Goal: Transaction & Acquisition: Obtain resource

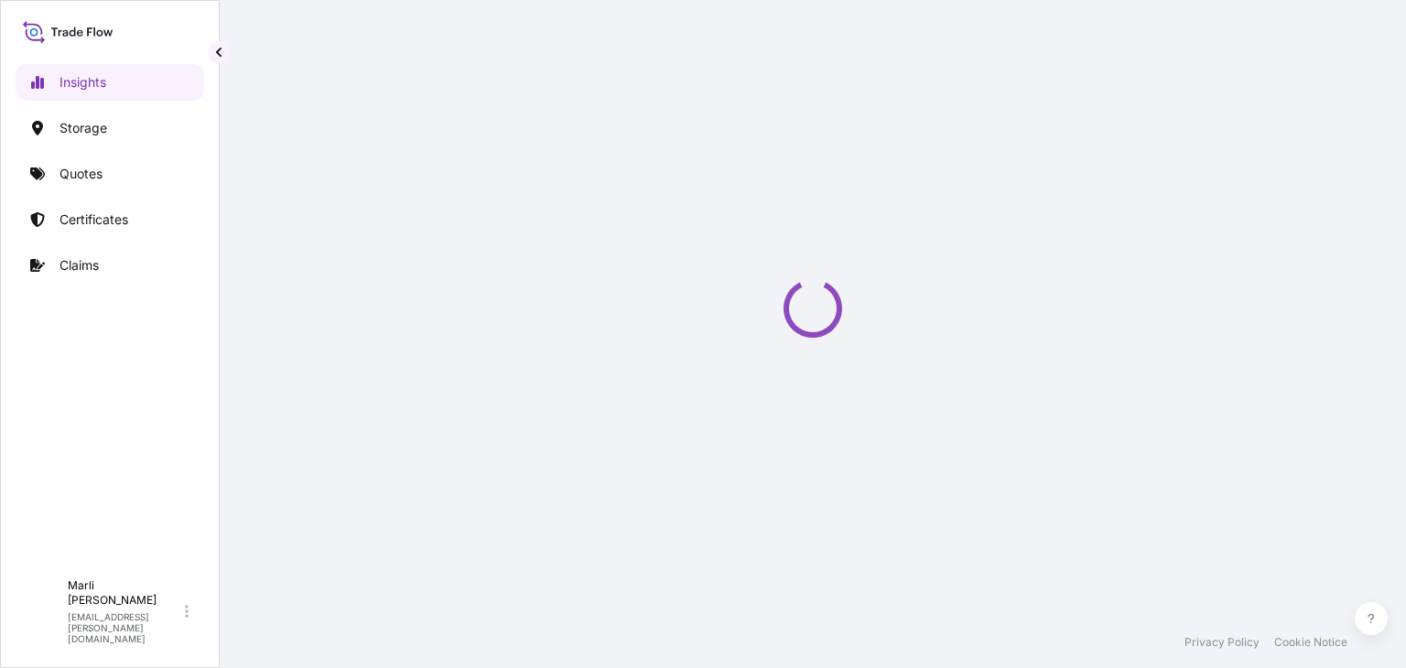
select select "2025"
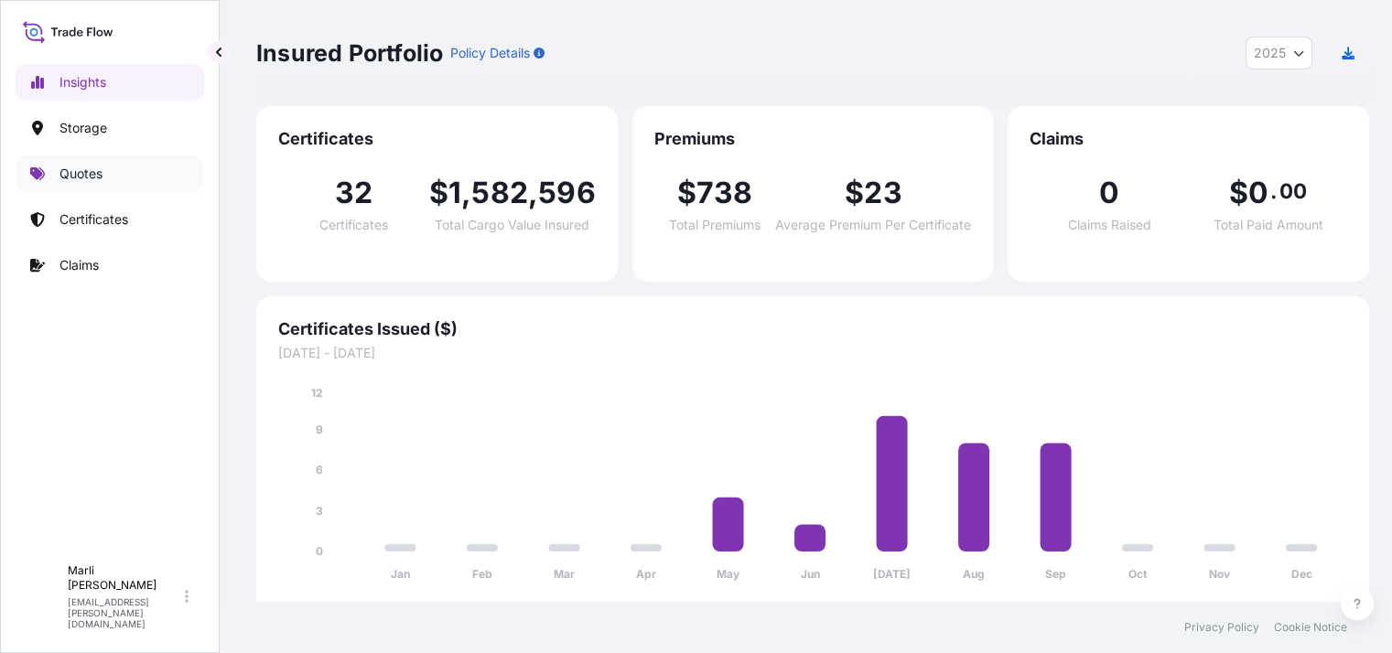
click at [76, 170] on p "Quotes" at bounding box center [80, 174] width 43 height 18
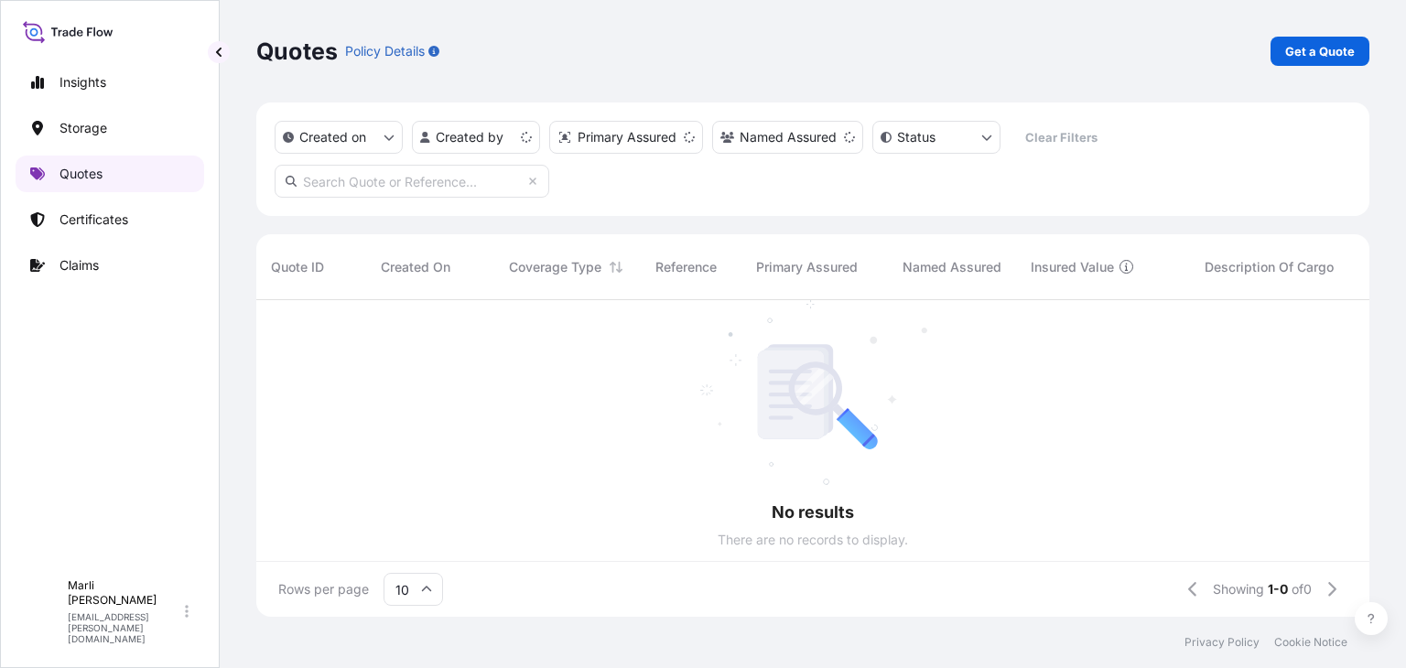
scroll to position [15, 15]
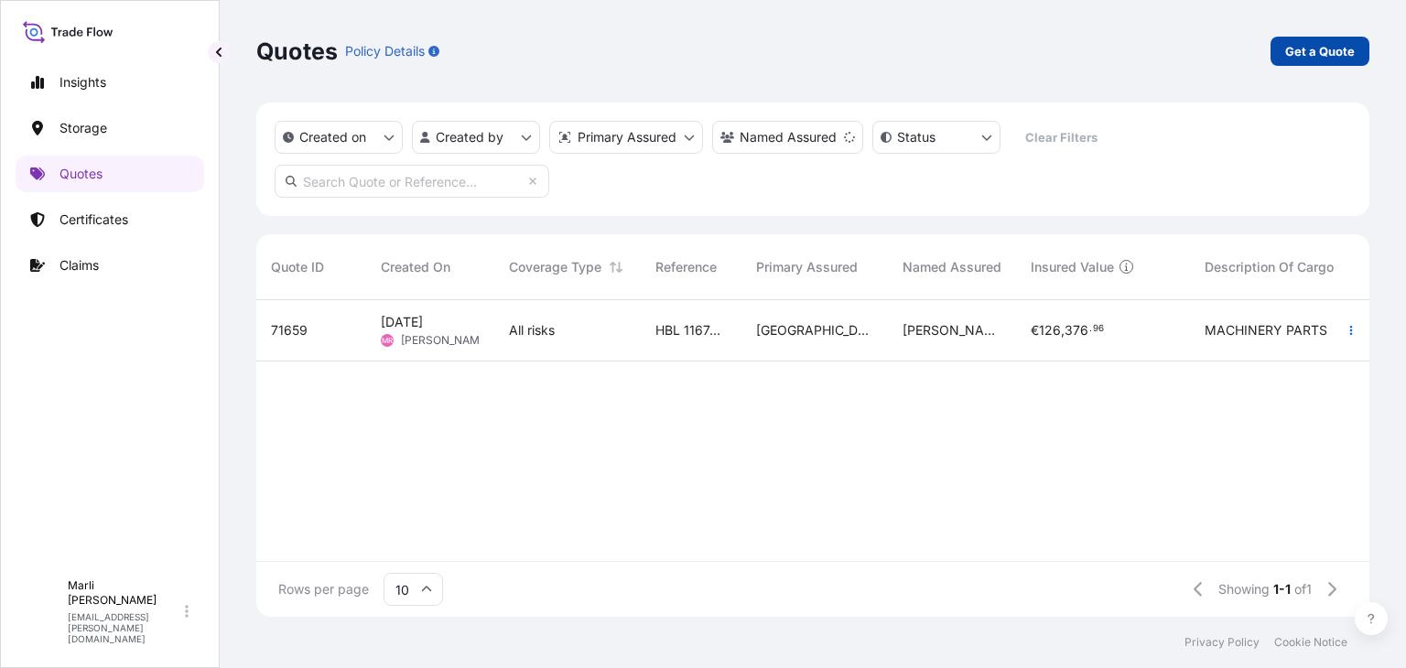
click at [1303, 49] on p "Get a Quote" at bounding box center [1320, 51] width 70 height 18
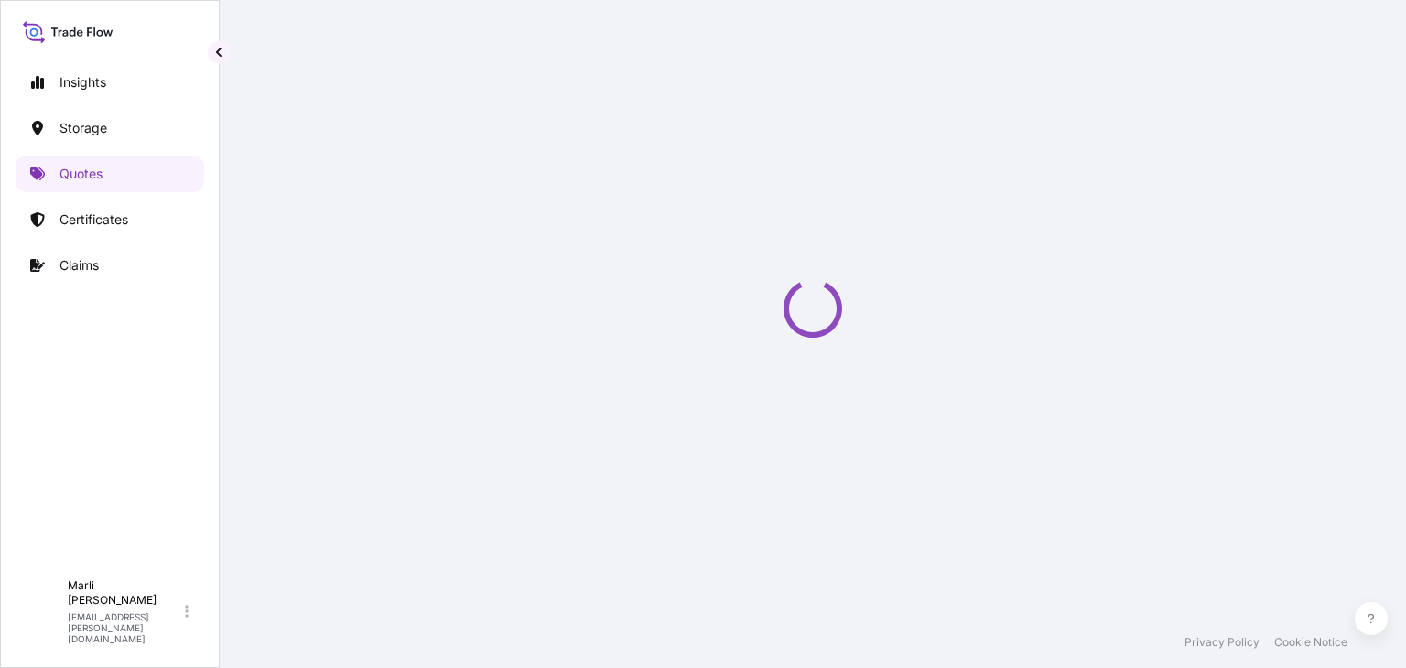
select select "Water"
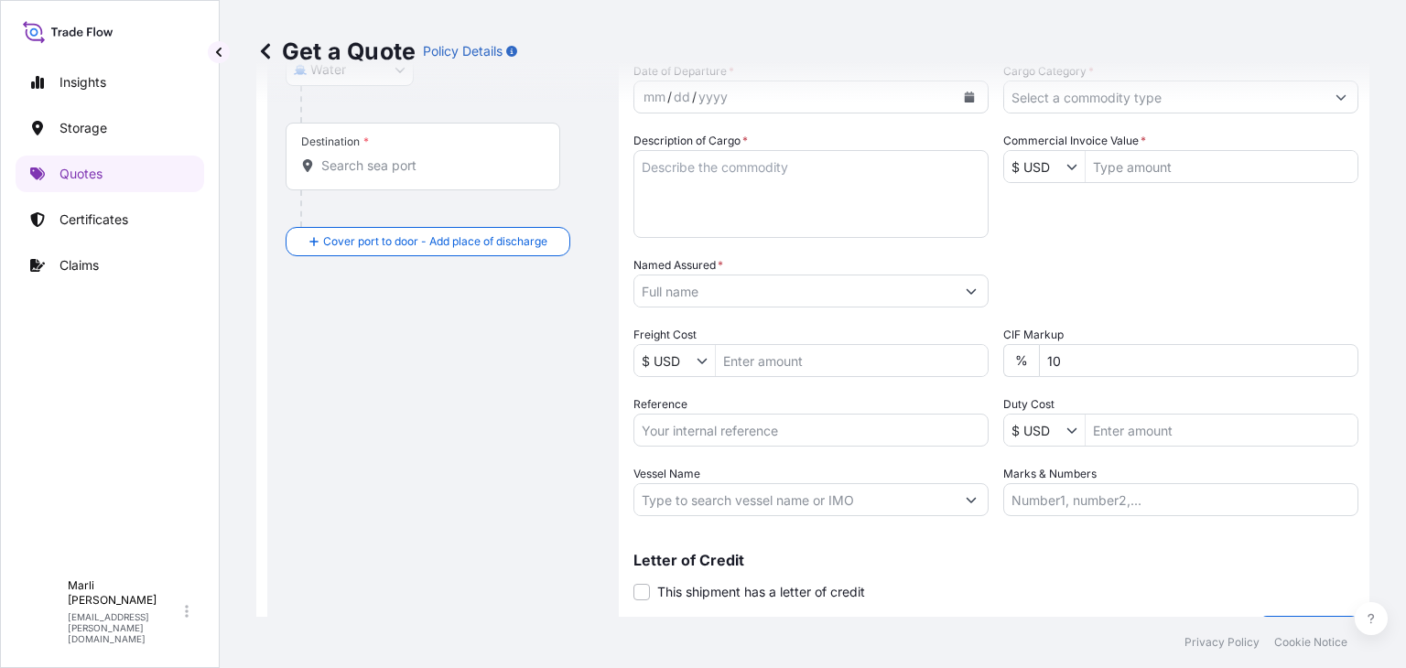
scroll to position [349, 0]
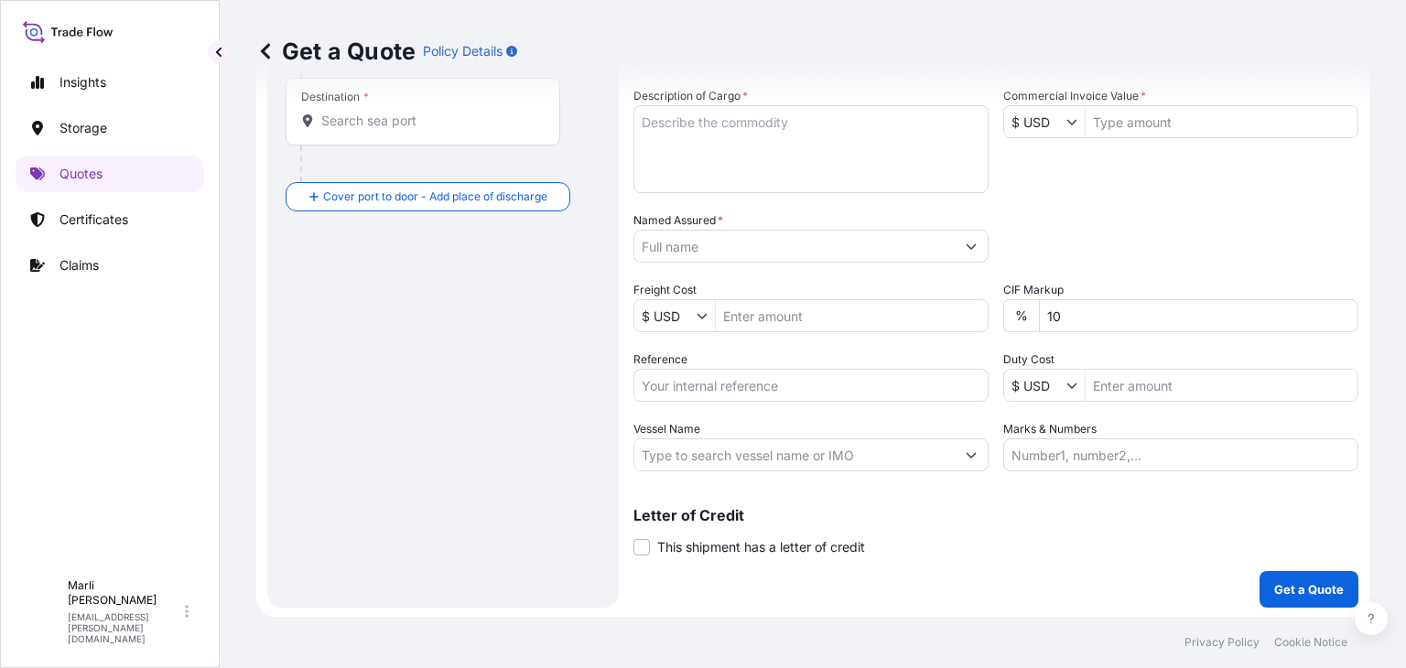
click at [1056, 451] on input "Marks & Numbers" at bounding box center [1180, 454] width 355 height 33
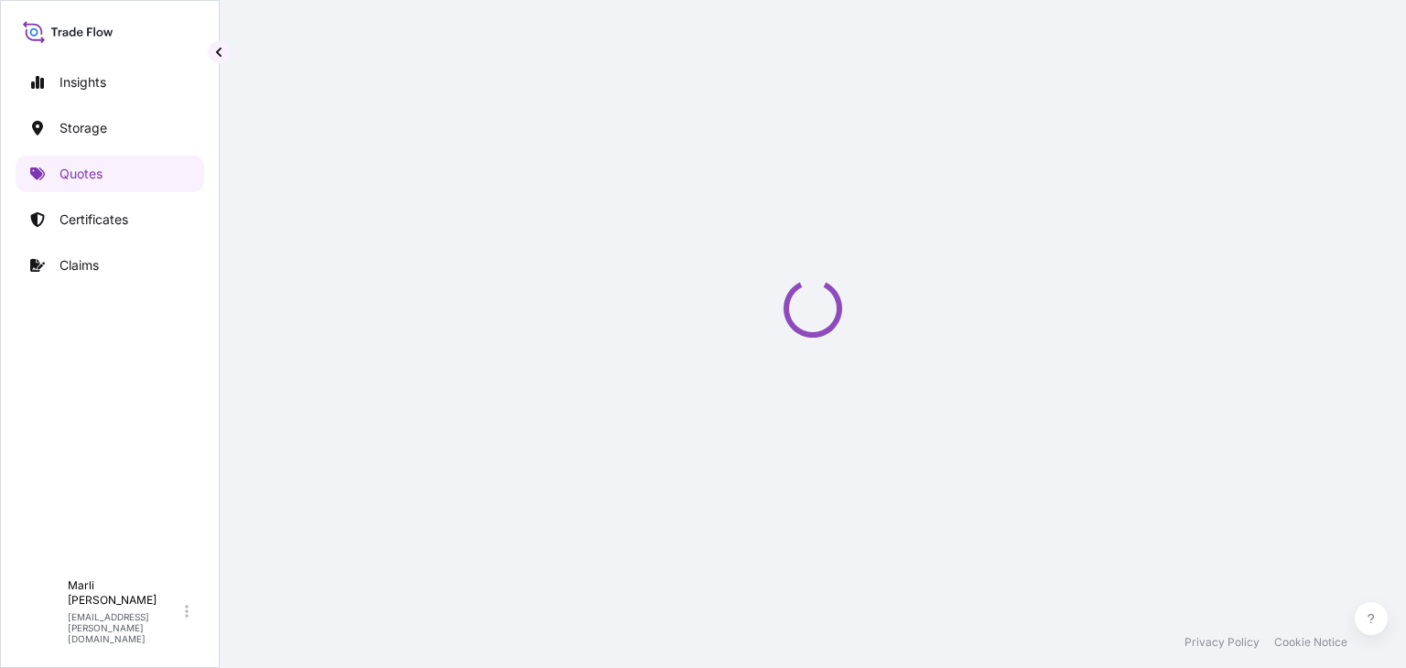
select select "Water"
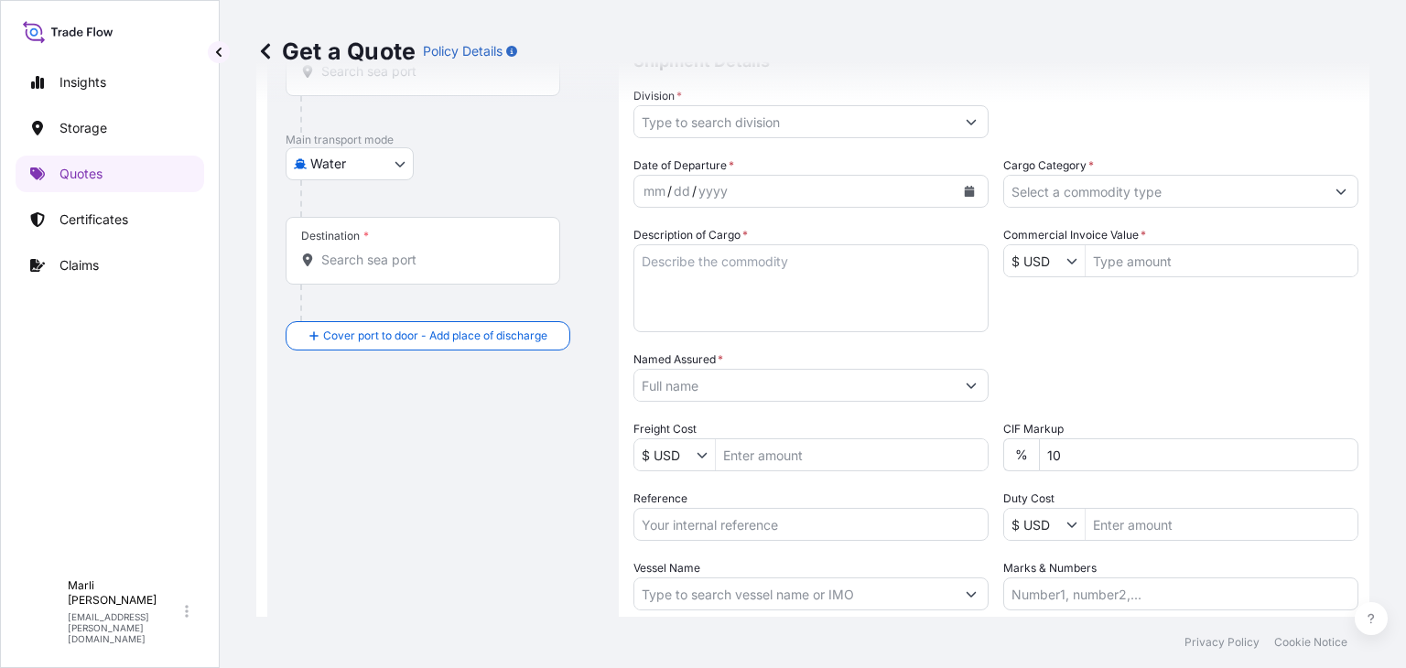
scroll to position [212, 0]
